Goal: Find specific page/section: Find specific page/section

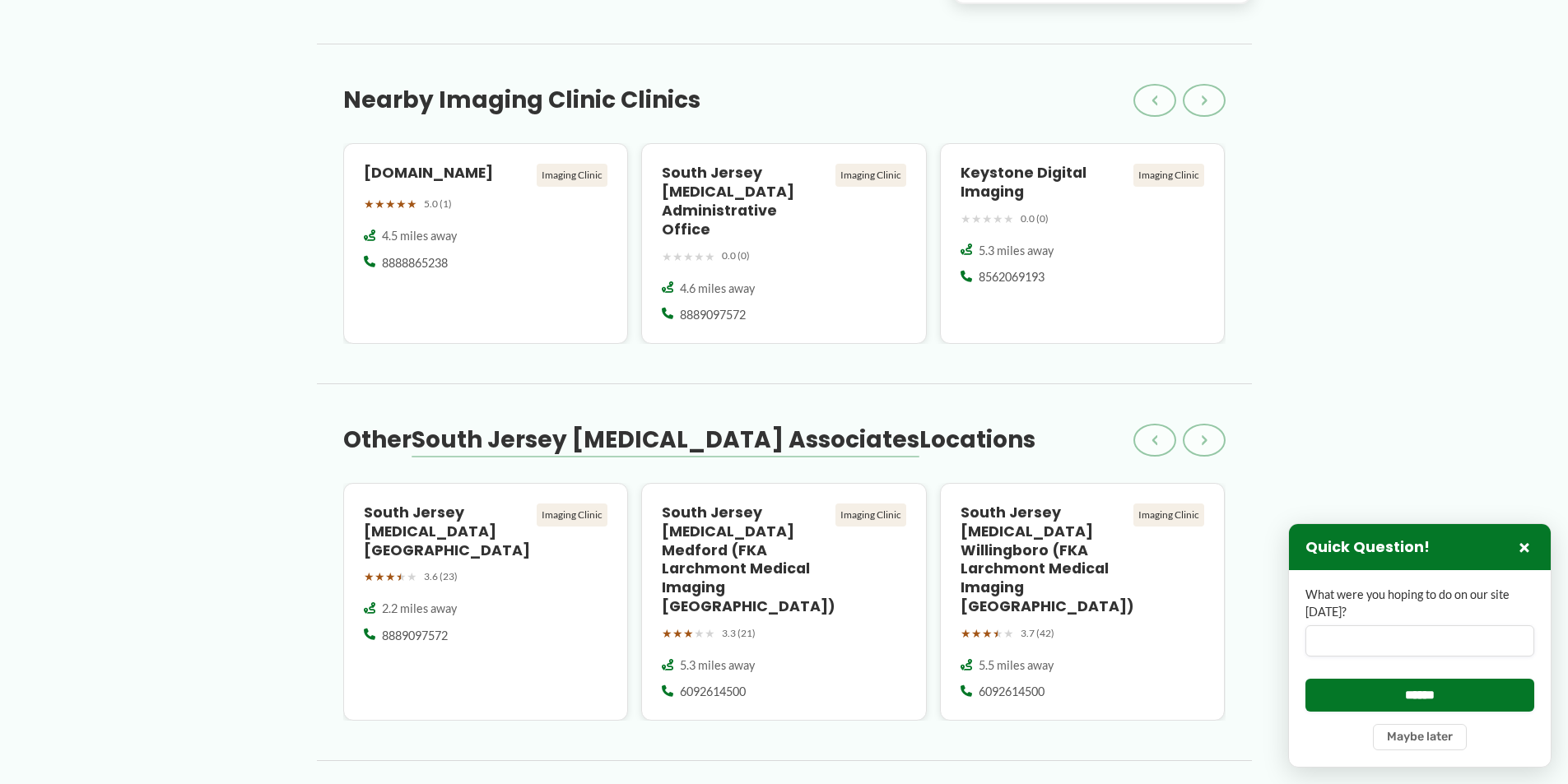
scroll to position [1891, 0]
click at [373, 501] on h4 "South Jersey [MEDICAL_DATA] [GEOGRAPHIC_DATA]" at bounding box center [447, 529] width 167 height 56
